Goal: Task Accomplishment & Management: Use online tool/utility

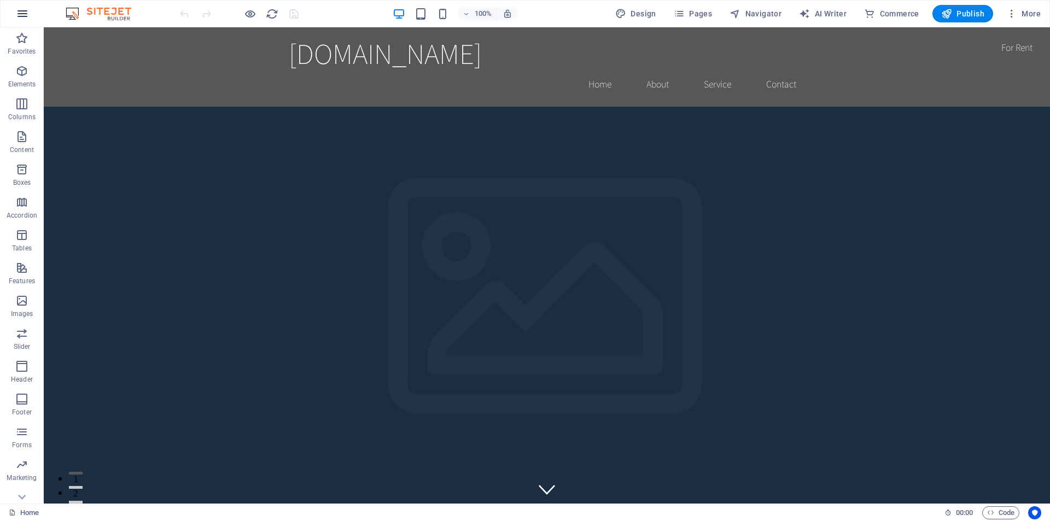
click at [22, 16] on icon "button" at bounding box center [22, 13] width 13 height 13
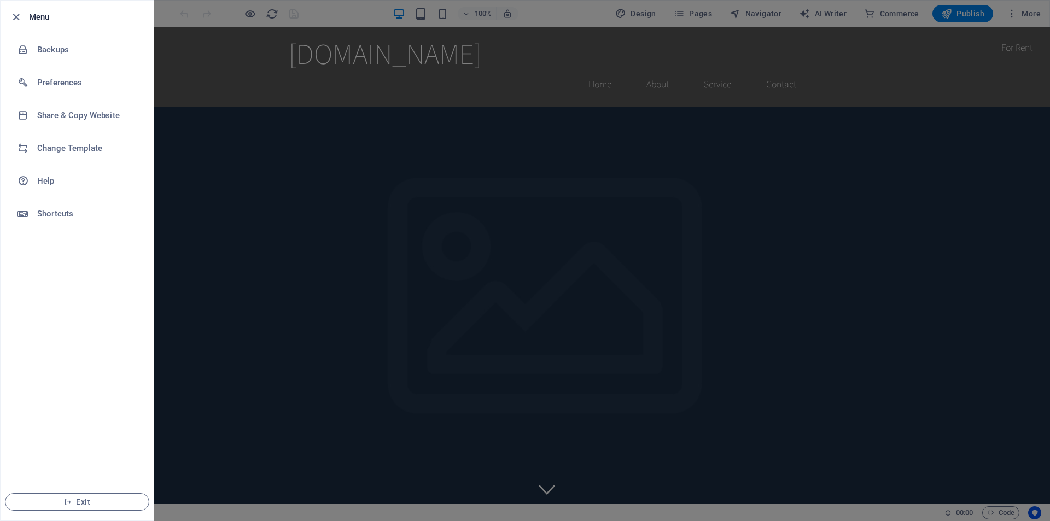
click at [26, 11] on div at bounding box center [19, 16] width 20 height 13
click at [19, 16] on icon "button" at bounding box center [16, 17] width 13 height 13
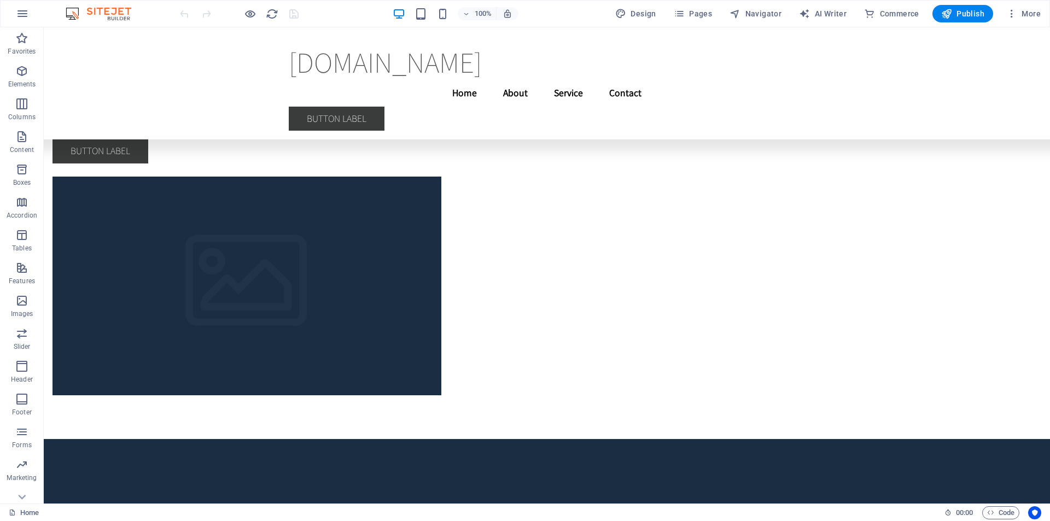
scroll to position [3542, 0]
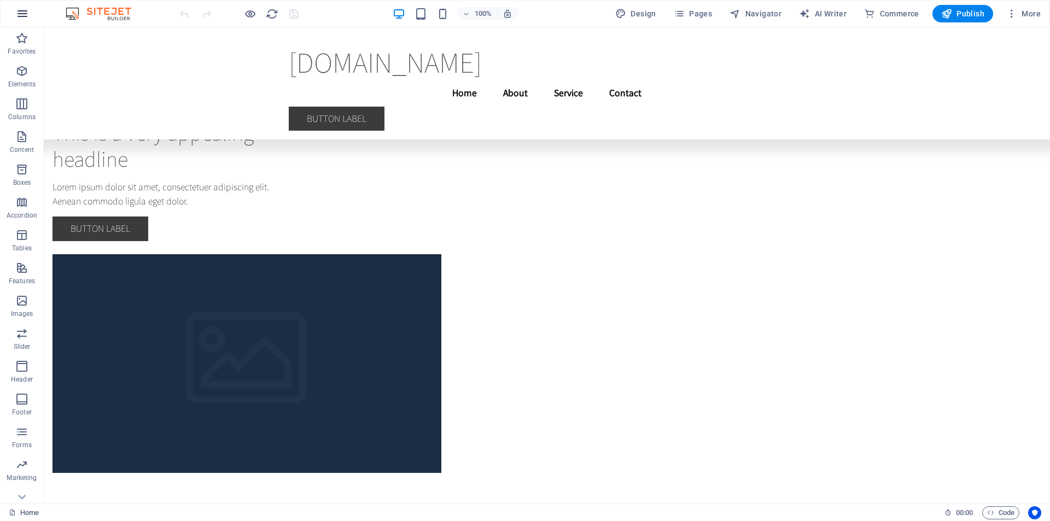
click at [21, 12] on icon "button" at bounding box center [22, 13] width 13 height 13
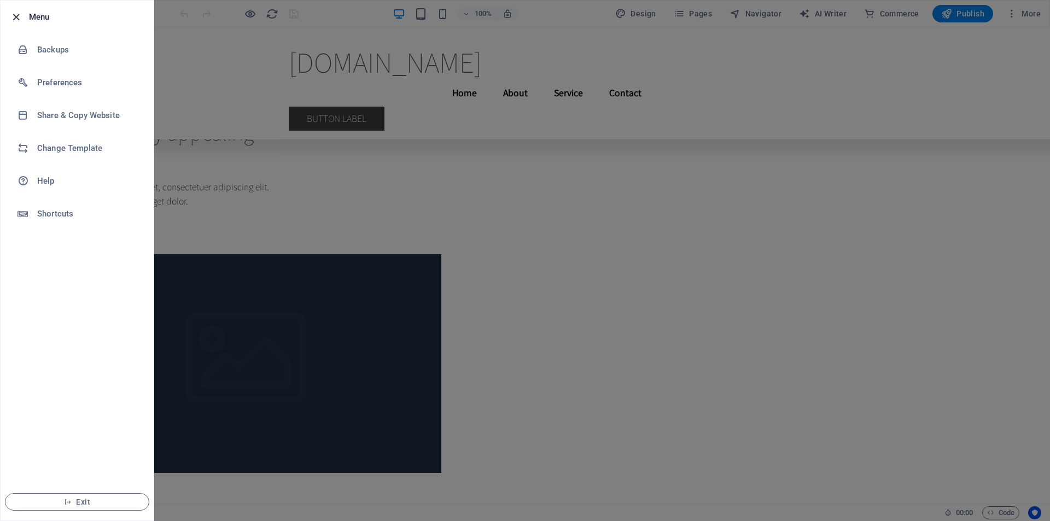
click at [16, 16] on icon "button" at bounding box center [16, 17] width 13 height 13
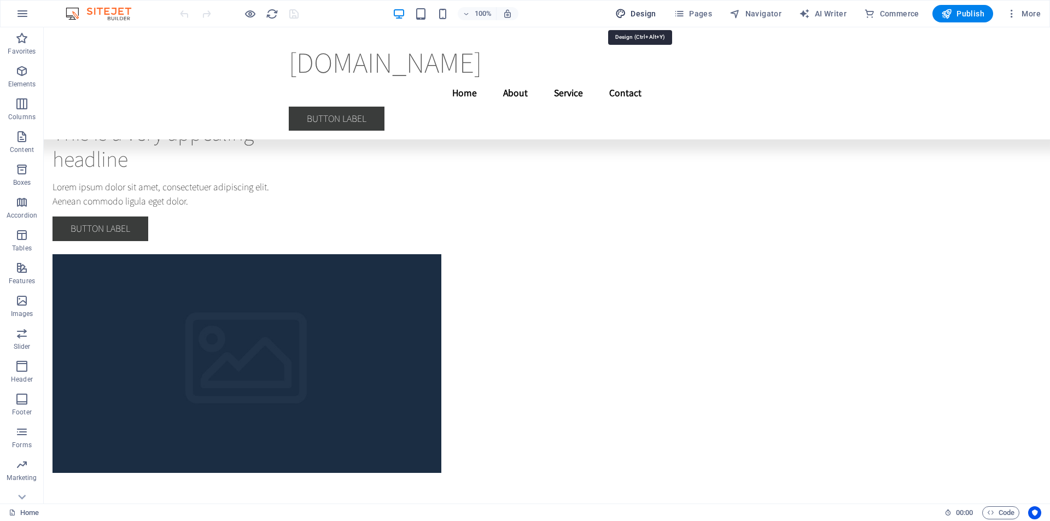
click at [650, 12] on span "Design" at bounding box center [635, 13] width 41 height 11
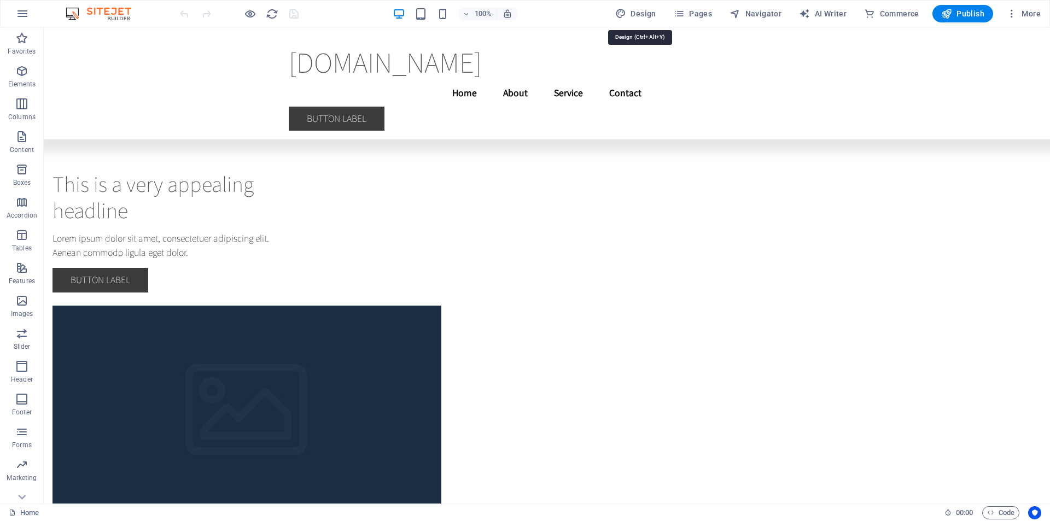
select select "rem"
select select "200"
select select "px"
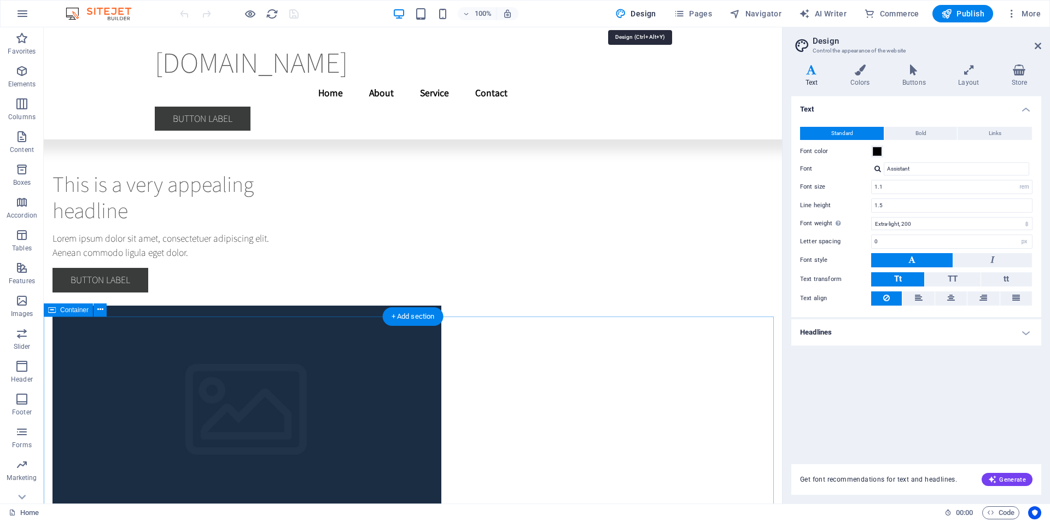
scroll to position [3750, 0]
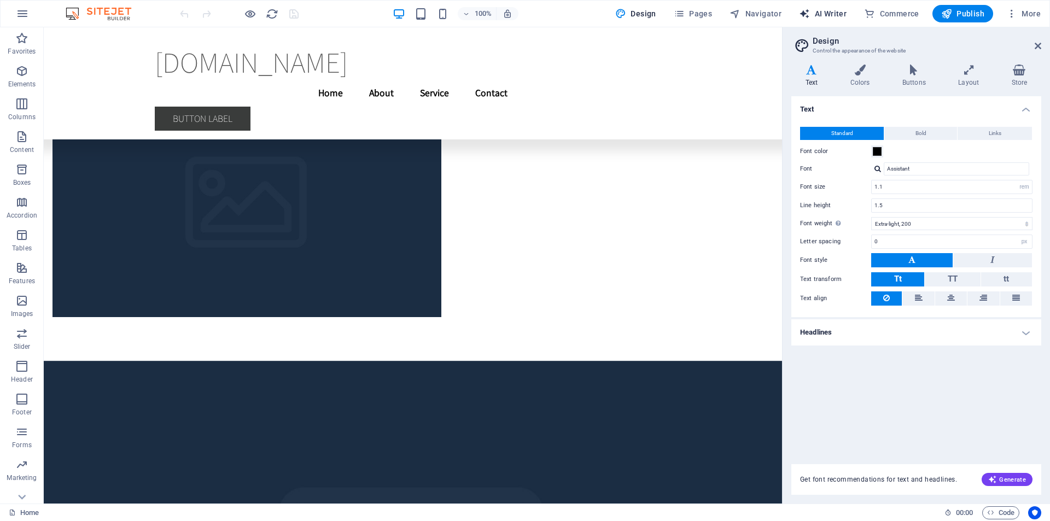
drag, startPoint x: 828, startPoint y: 10, endPoint x: 634, endPoint y: 207, distance: 276.2
click at [828, 10] on span "AI Writer" at bounding box center [823, 13] width 48 height 11
select select "English"
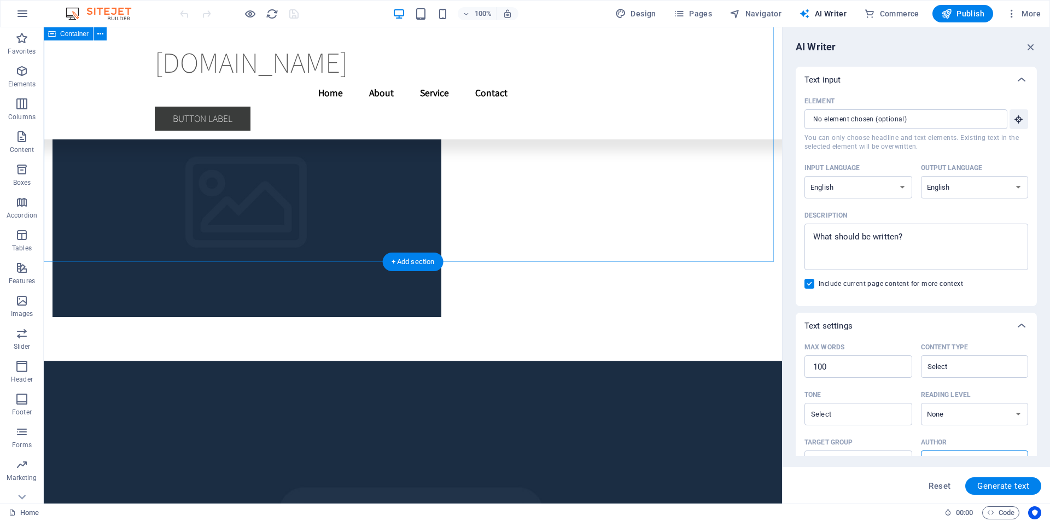
scroll to position [0, 0]
click at [829, 13] on span "AI Writer" at bounding box center [823, 13] width 48 height 11
drag, startPoint x: 1033, startPoint y: 46, endPoint x: 993, endPoint y: 23, distance: 45.6
click at [1033, 46] on icon "button" at bounding box center [1031, 47] width 12 height 12
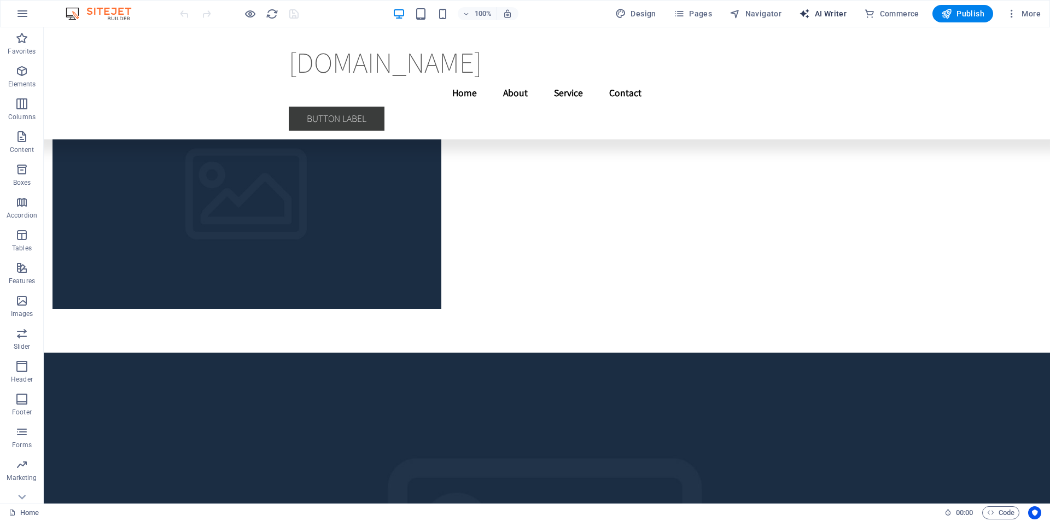
click at [830, 11] on span "AI Writer" at bounding box center [823, 13] width 48 height 11
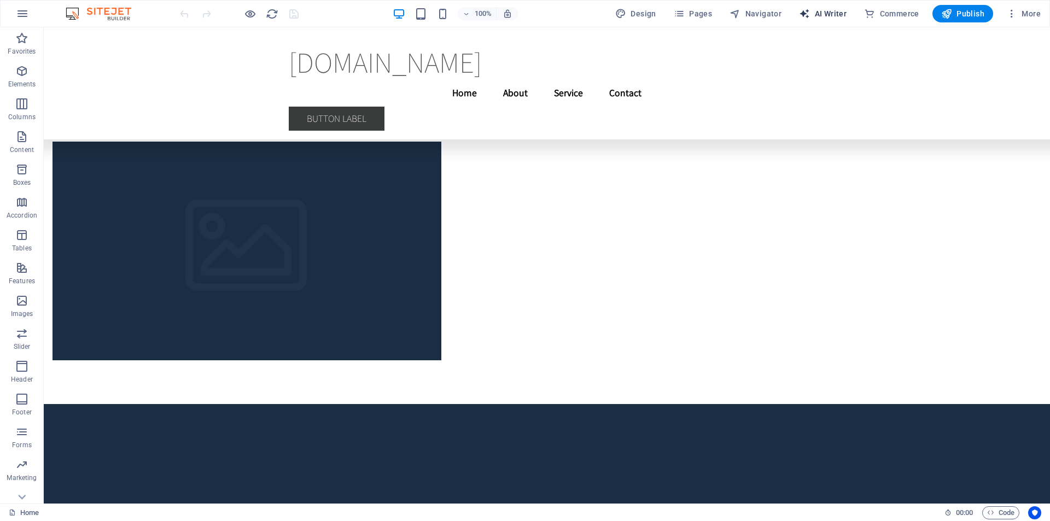
select select "English"
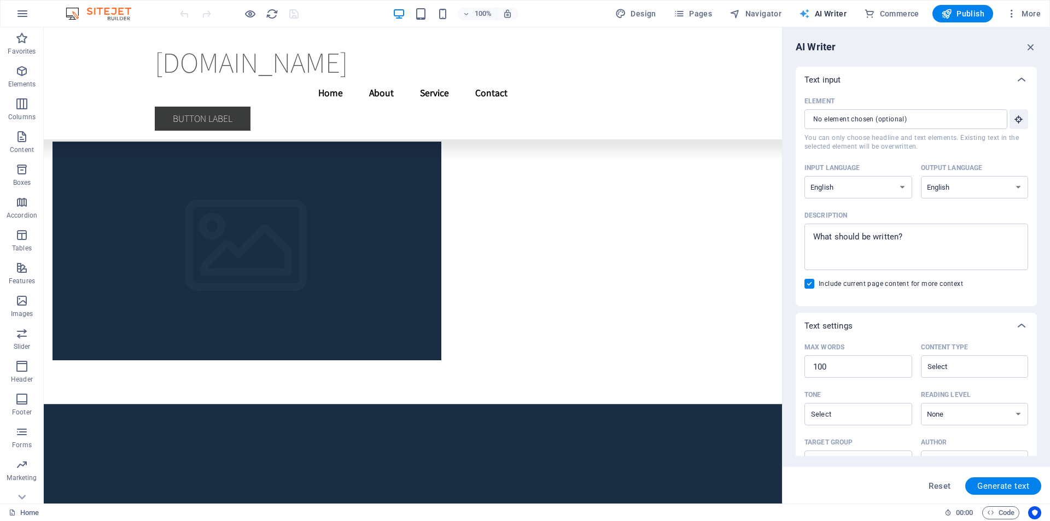
scroll to position [3750, 0]
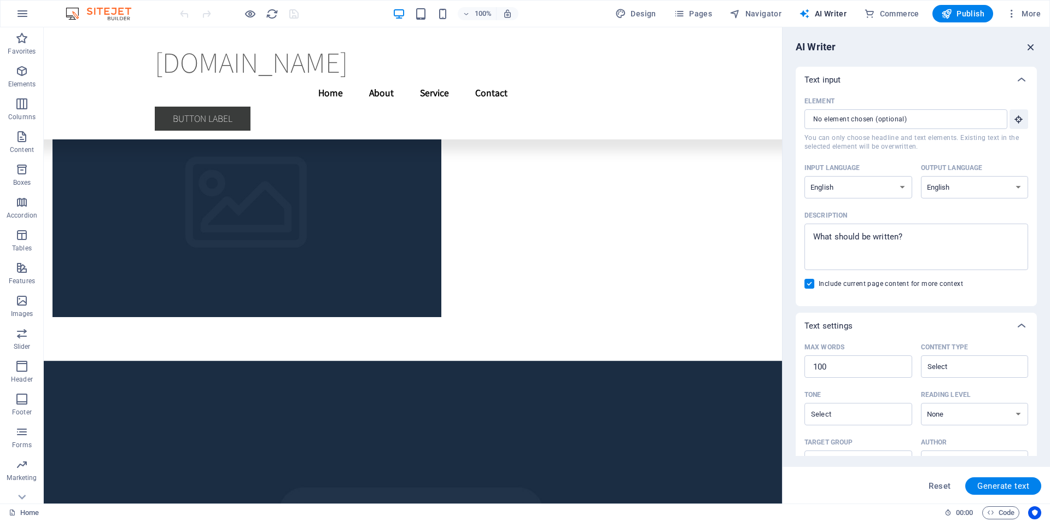
click at [1037, 48] on icon "button" at bounding box center [1031, 47] width 12 height 12
click at [782, 45] on div "quickbiplatform.com.br Menu Home About Service Contact Button label" at bounding box center [413, 83] width 738 height 112
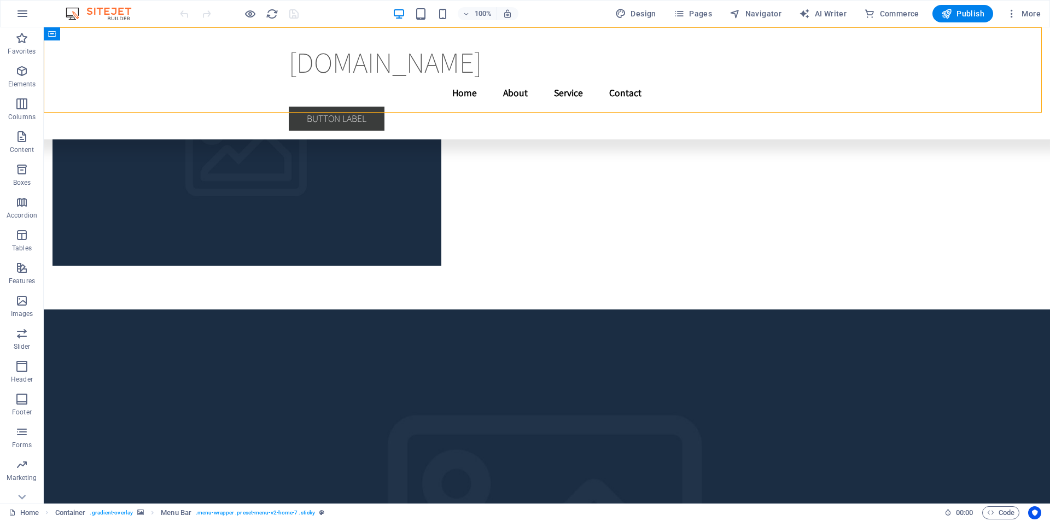
scroll to position [3706, 0]
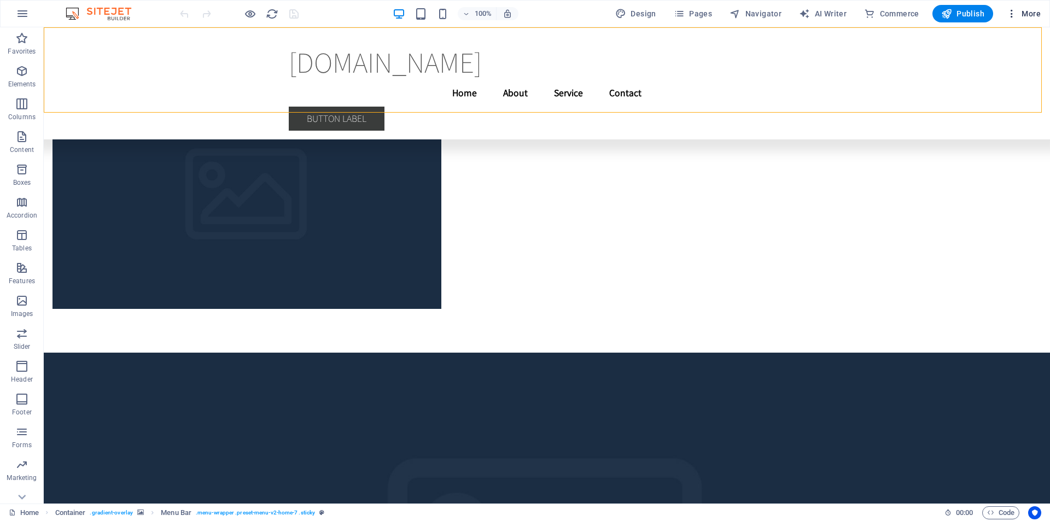
click at [1016, 14] on icon "button" at bounding box center [1011, 13] width 11 height 11
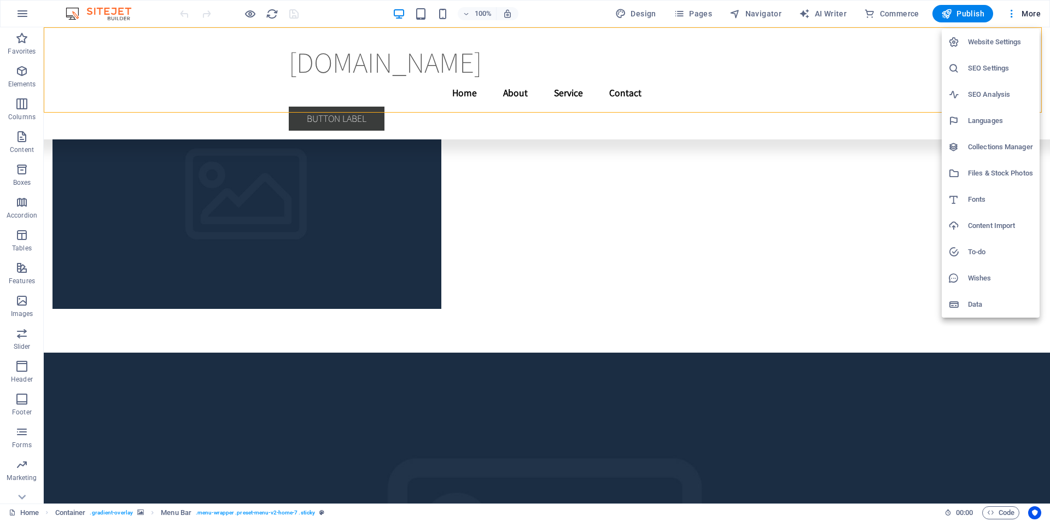
drag, startPoint x: 171, startPoint y: 279, endPoint x: 175, endPoint y: 275, distance: 5.8
click at [172, 279] on div at bounding box center [525, 260] width 1050 height 521
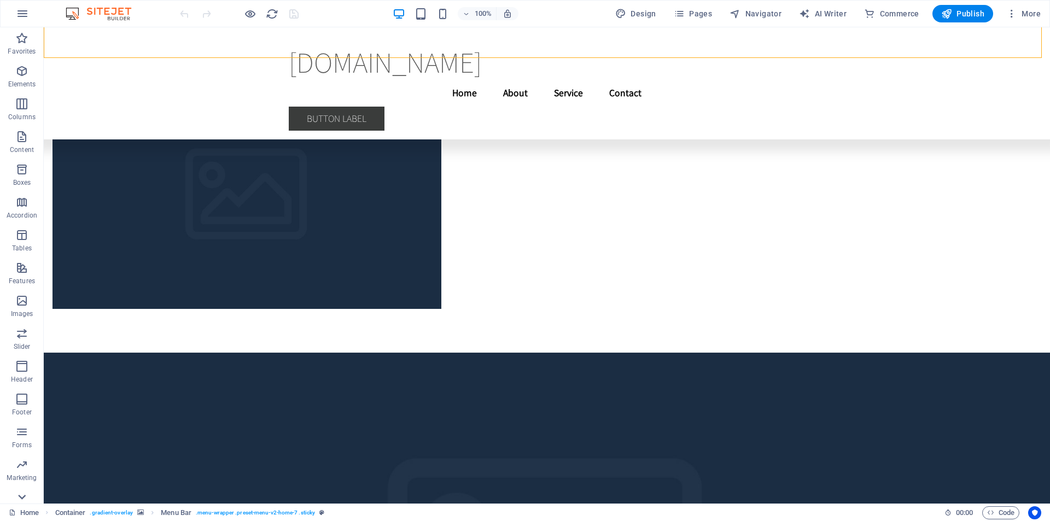
click at [25, 495] on icon at bounding box center [21, 497] width 15 height 15
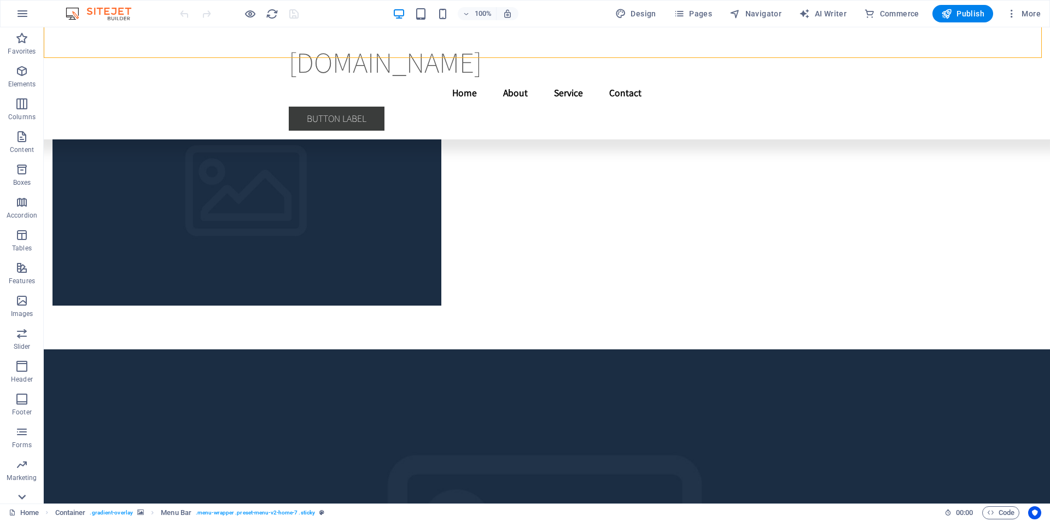
scroll to position [49, 0]
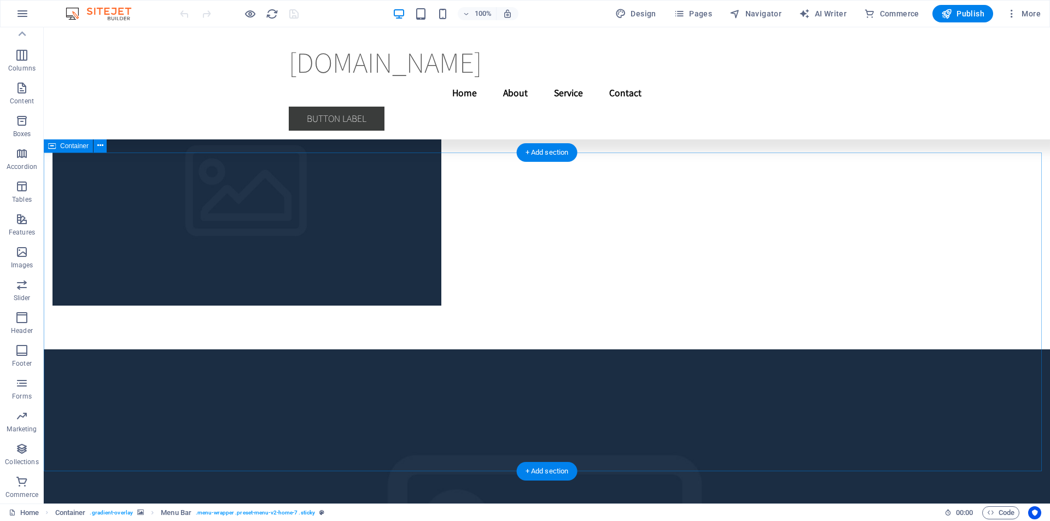
click at [133, 87] on div "quickbiplatform.com.br Menu Home About Service Contact Button label" at bounding box center [547, 83] width 1006 height 112
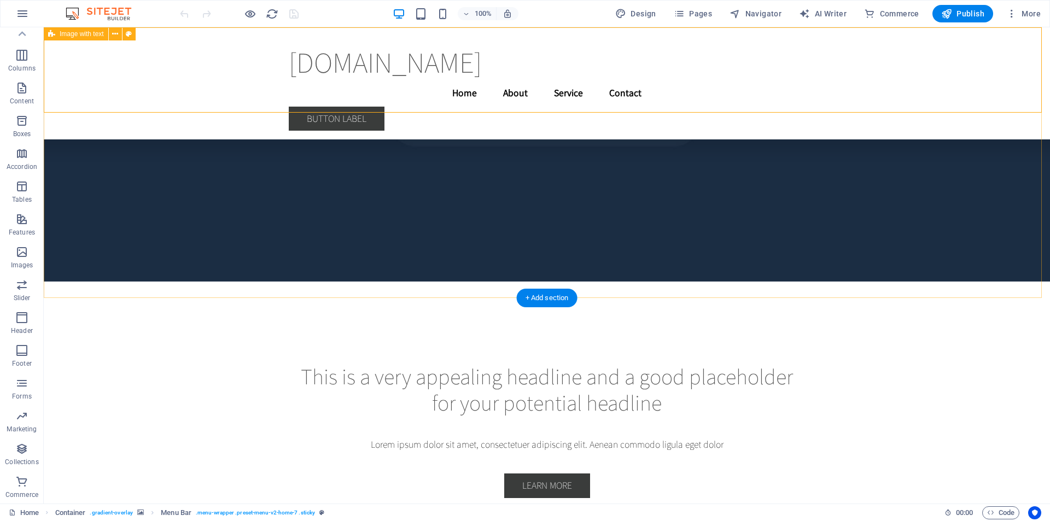
scroll to position [2855, 0]
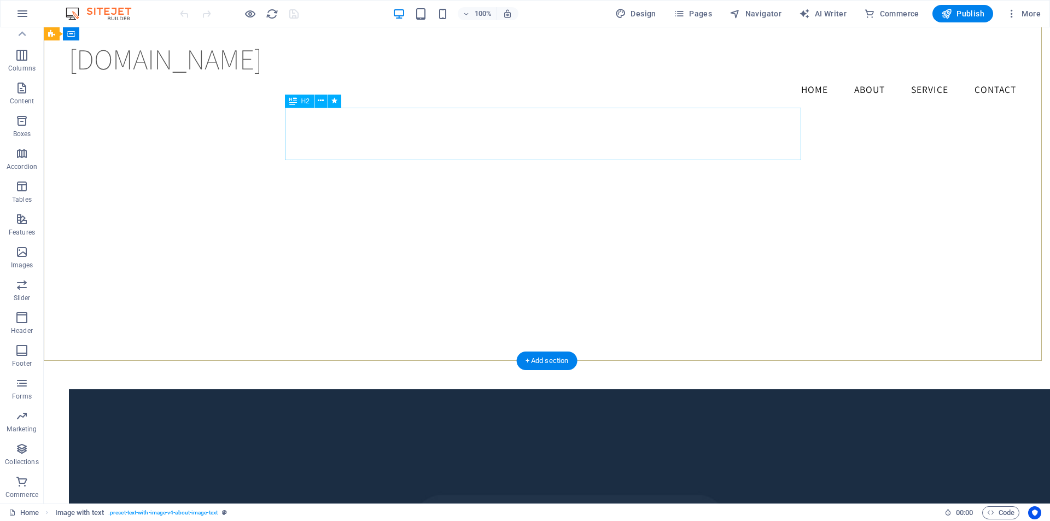
scroll to position [1611, 0]
